Goal: Find specific page/section: Find specific page/section

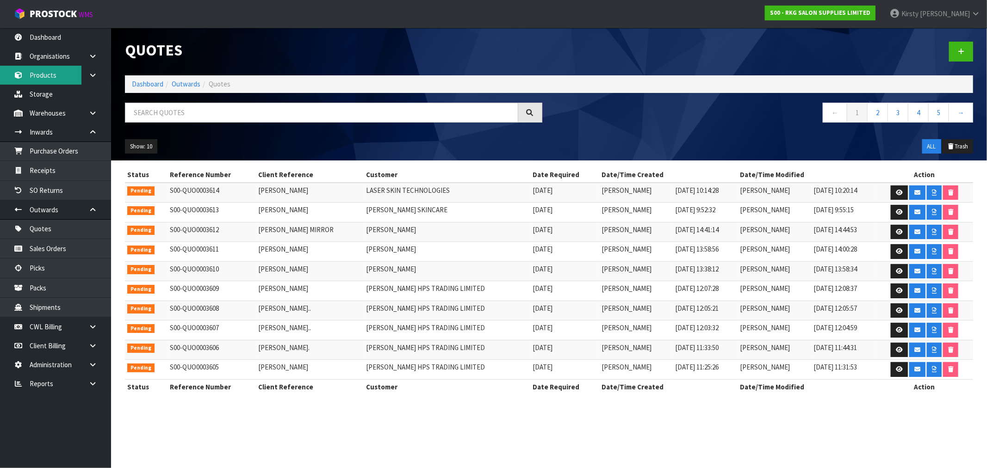
click at [49, 73] on link "Products" at bounding box center [55, 75] width 111 height 19
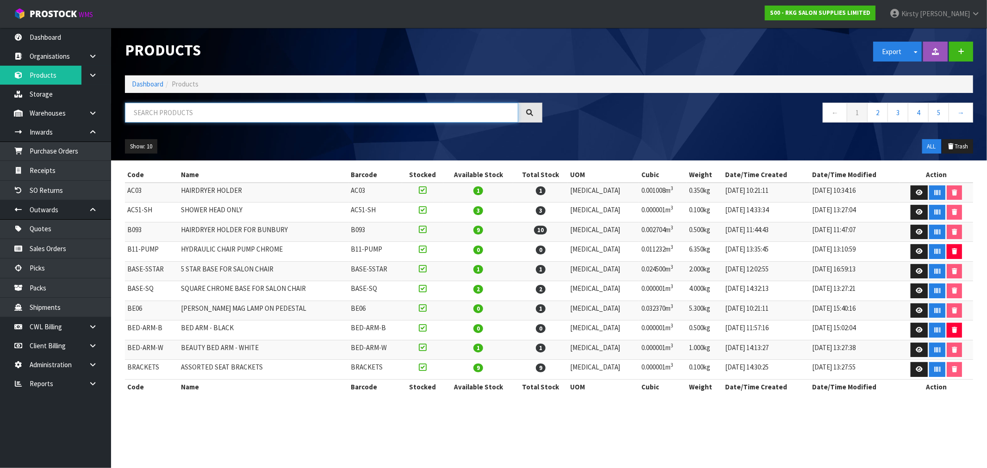
click at [156, 114] on input "text" at bounding box center [321, 113] width 393 height 20
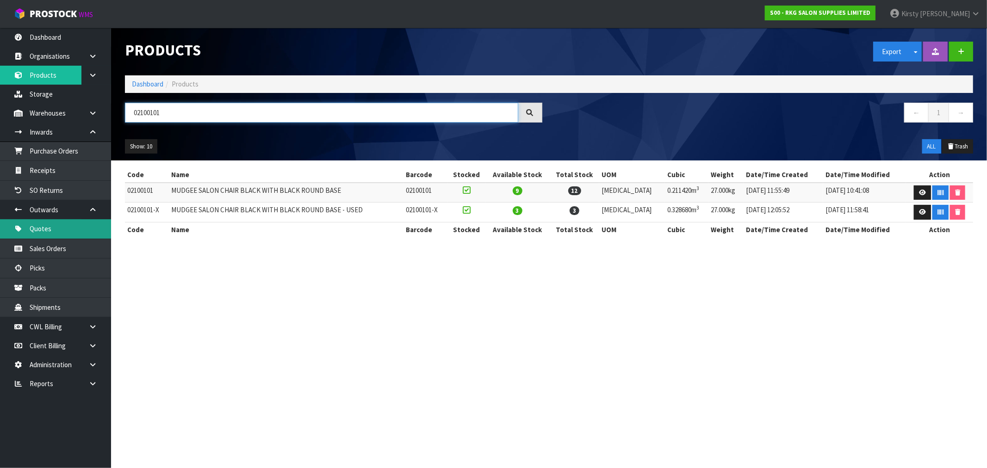
type input "02100101"
drag, startPoint x: 50, startPoint y: 231, endPoint x: 58, endPoint y: 220, distance: 14.3
click at [50, 231] on link "Quotes" at bounding box center [55, 228] width 111 height 19
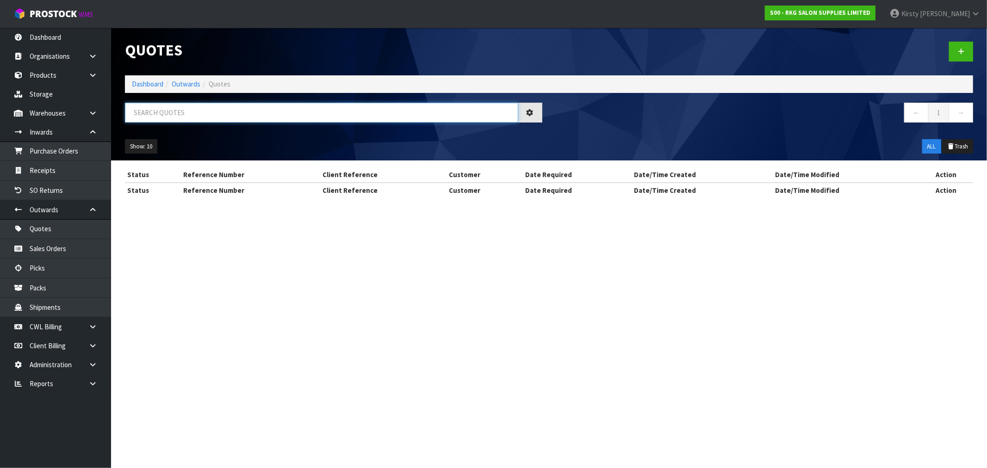
click at [186, 112] on input "text" at bounding box center [321, 113] width 393 height 20
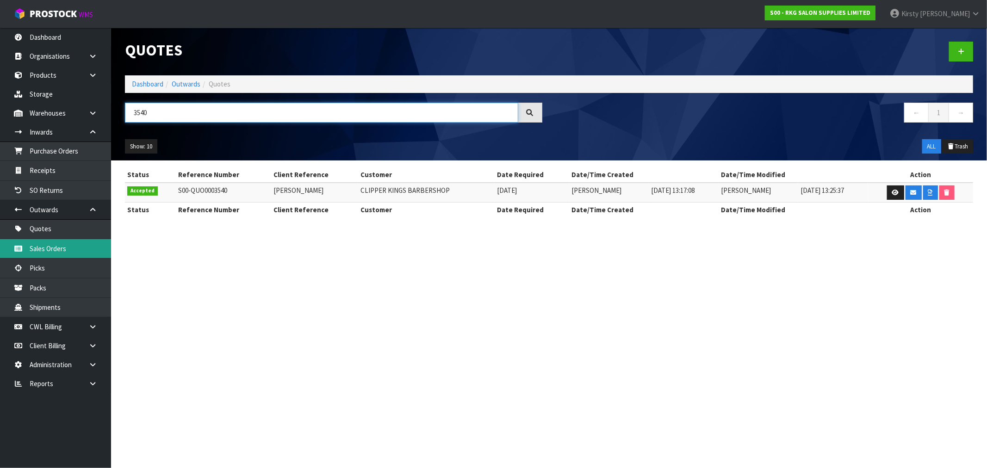
type input "3540"
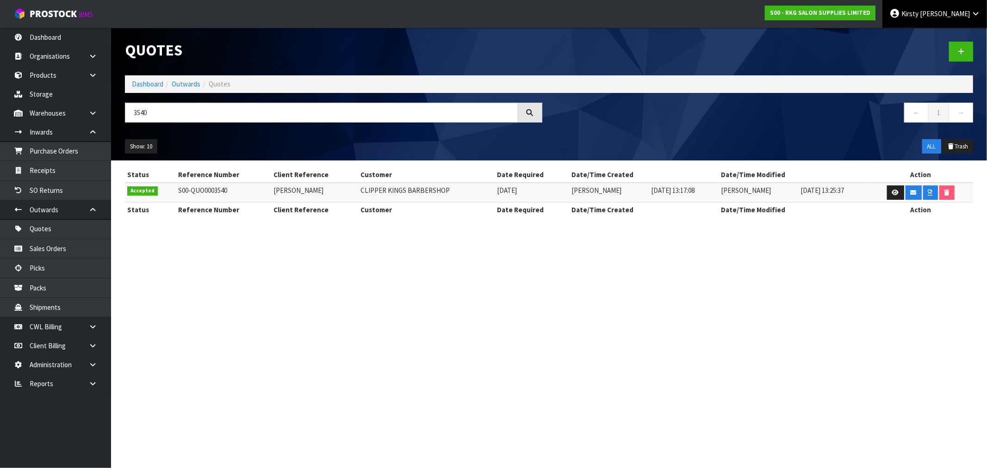
click at [956, 14] on span "[PERSON_NAME]" at bounding box center [945, 13] width 50 height 9
click at [944, 40] on link "Logout" at bounding box center [949, 37] width 73 height 12
